Goal: Task Accomplishment & Management: Use online tool/utility

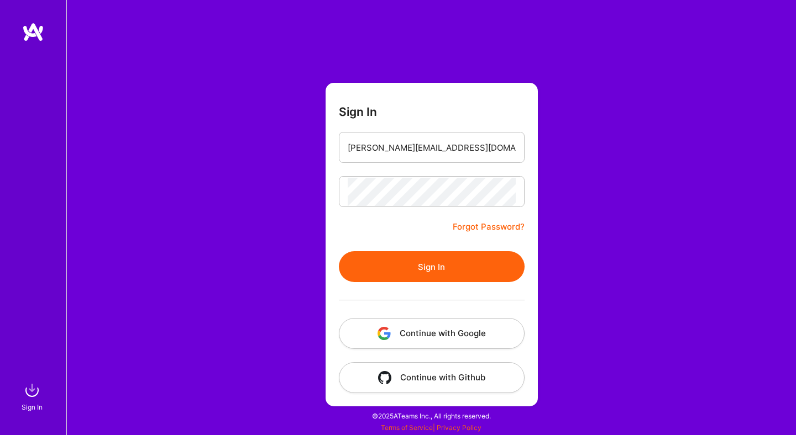
click at [473, 330] on button "Continue with Google" at bounding box center [432, 333] width 186 height 31
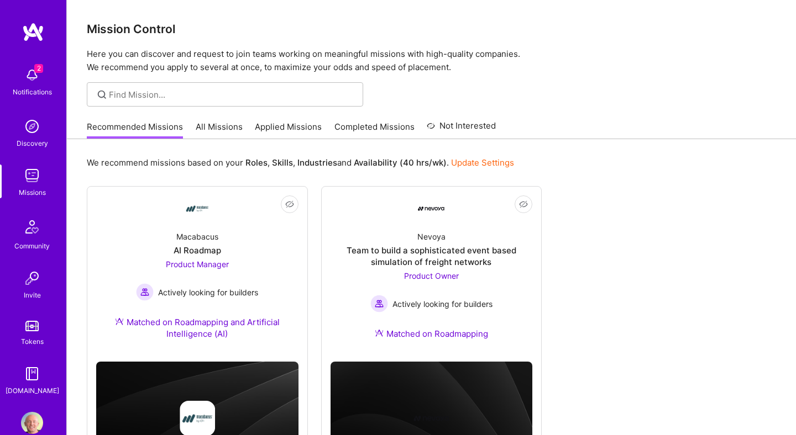
click at [217, 127] on link "All Missions" at bounding box center [219, 130] width 47 height 18
